Goal: Task Accomplishment & Management: Manage account settings

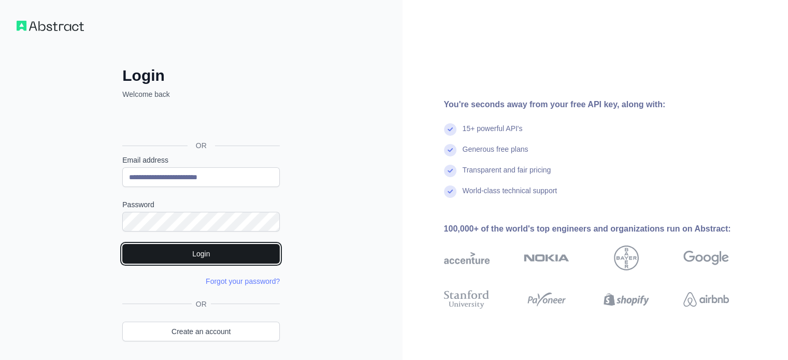
click at [203, 251] on button "Login" at bounding box center [201, 254] width 158 height 20
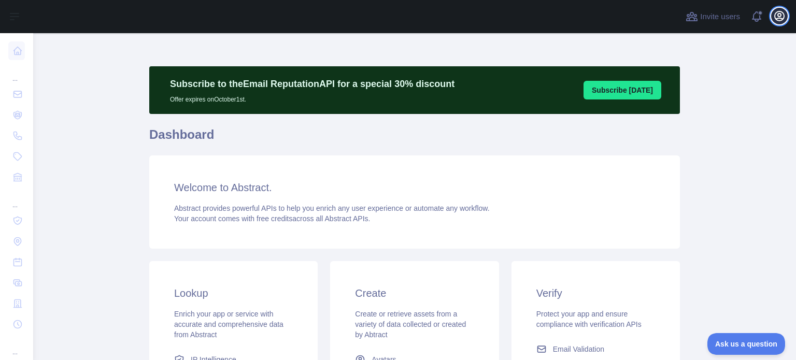
click at [779, 21] on icon "button" at bounding box center [779, 16] width 12 height 12
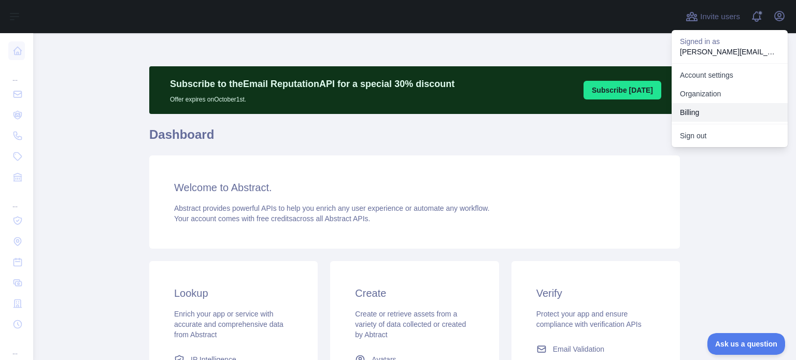
click at [701, 112] on button "Billing" at bounding box center [730, 112] width 116 height 19
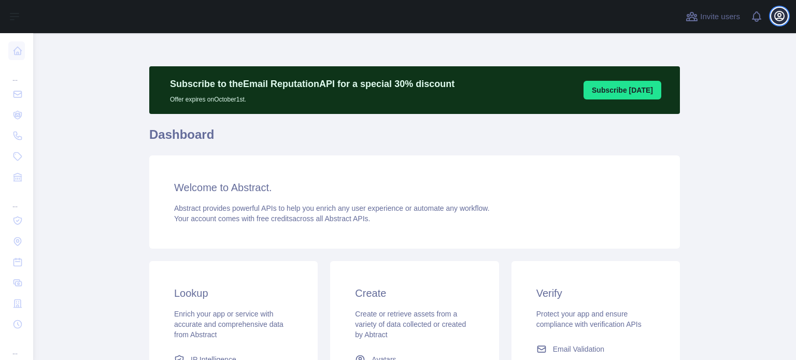
click at [778, 16] on icon "button" at bounding box center [779, 15] width 9 height 9
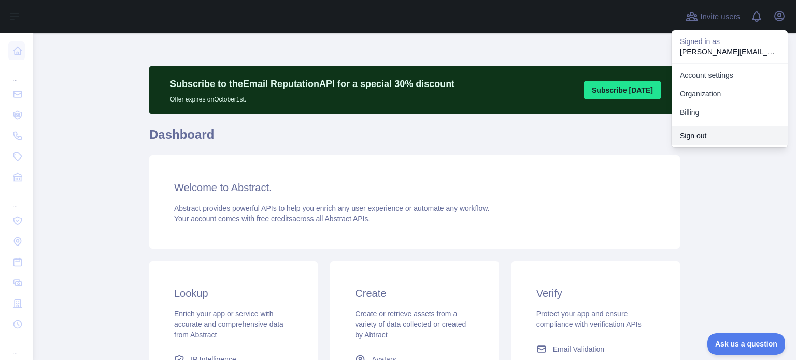
click at [697, 134] on button "Sign out" at bounding box center [730, 135] width 116 height 19
